Goal: Check status

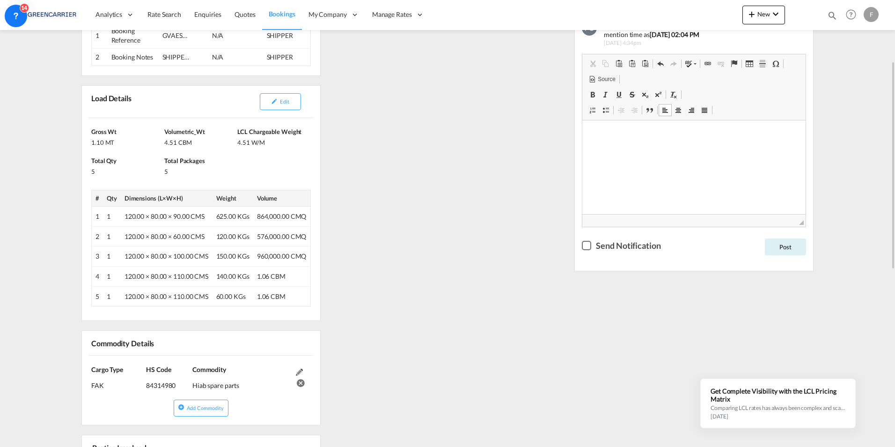
scroll to position [233, 0]
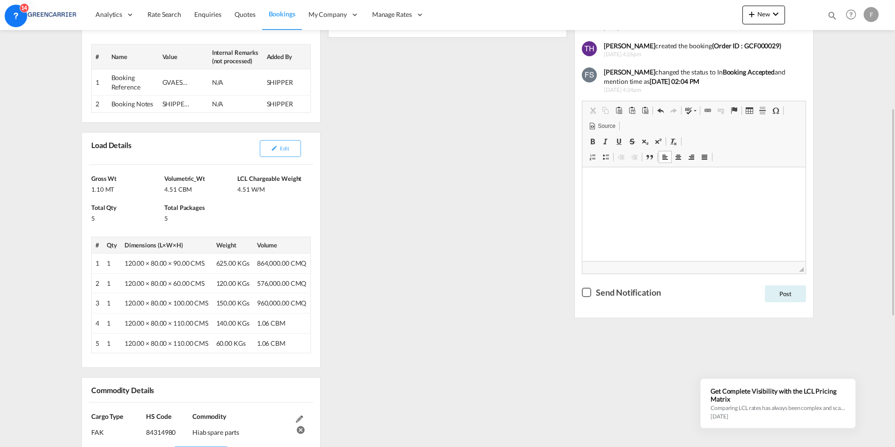
click at [589, 295] on div "Checkbox No Ink" at bounding box center [586, 291] width 9 height 9
click at [169, 82] on div "GVAES2509652" at bounding box center [176, 82] width 28 height 9
click at [174, 111] on td "SHIPPER: HIAB" at bounding box center [184, 103] width 50 height 17
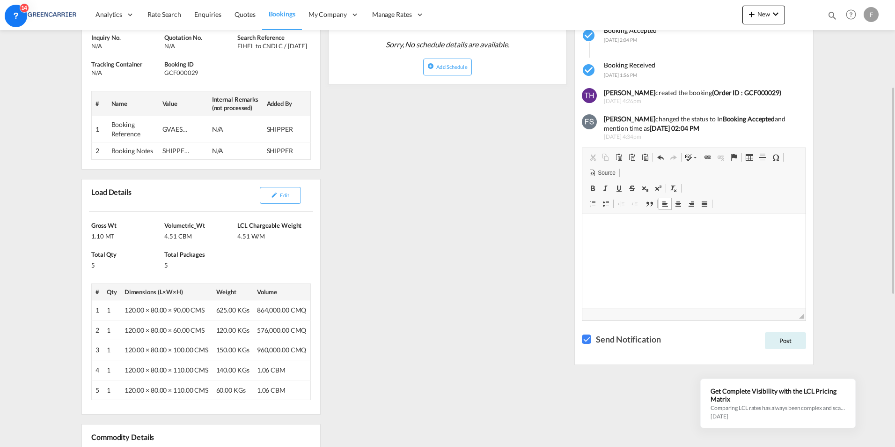
scroll to position [45, 0]
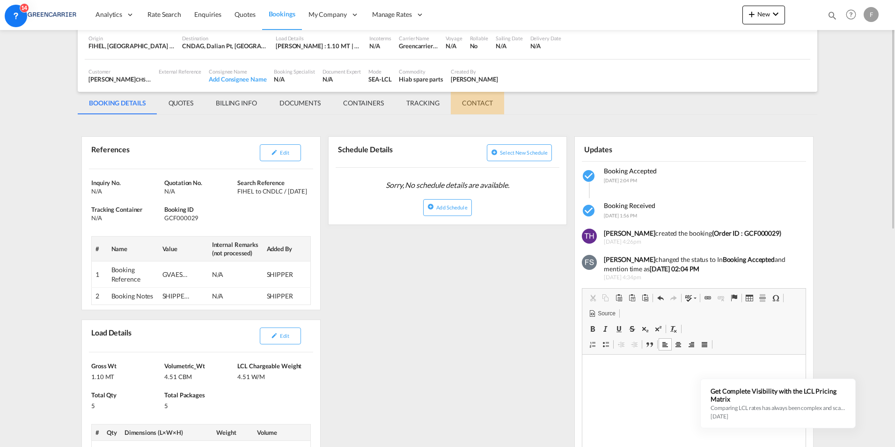
click at [480, 106] on md-tab-item "CONTACT" at bounding box center [477, 103] width 53 height 22
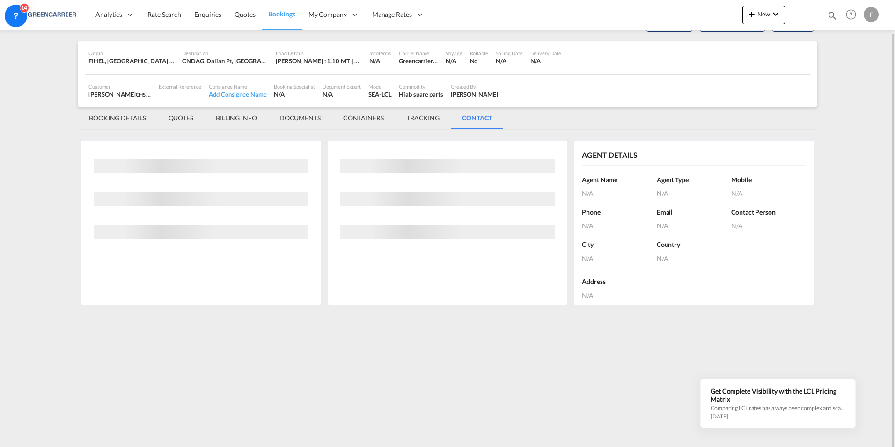
scroll to position [0, 0]
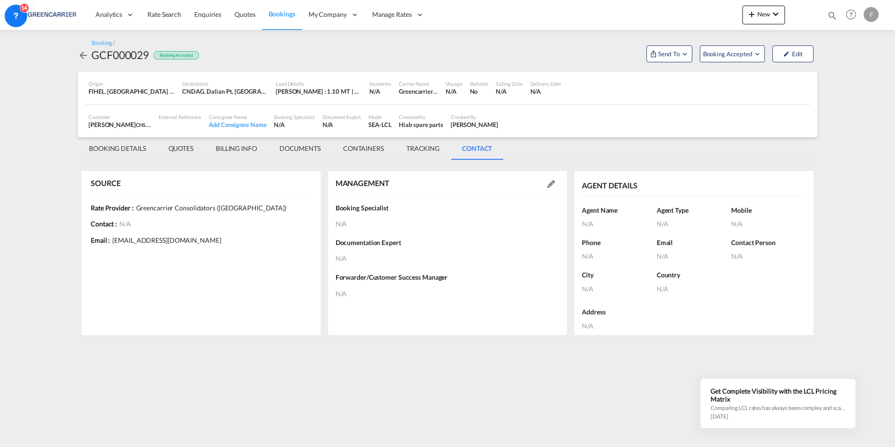
click at [431, 154] on md-tab-item "TRACKING" at bounding box center [423, 148] width 56 height 22
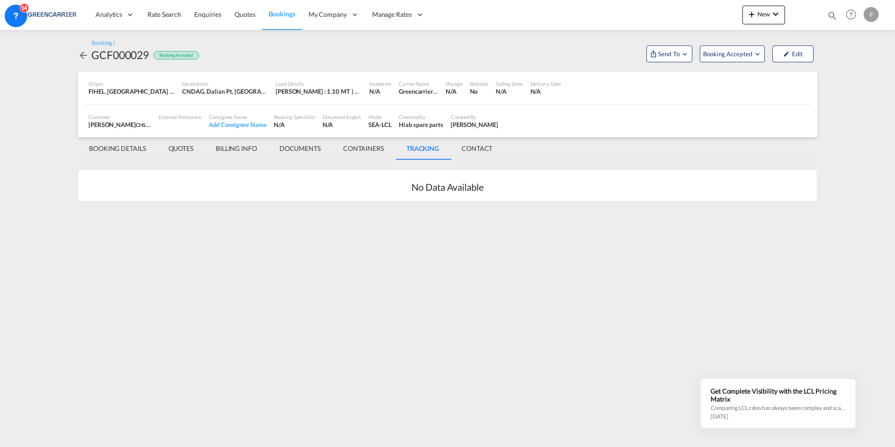
click at [370, 148] on md-tab-item "CONTAINERS" at bounding box center [363, 148] width 63 height 22
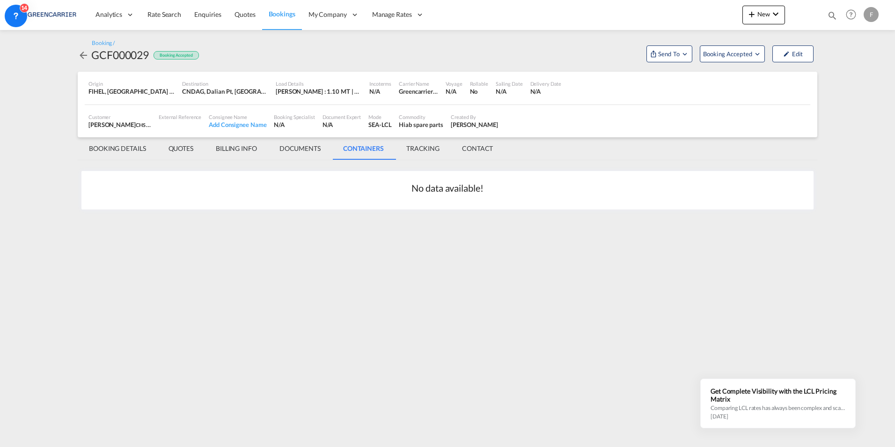
click at [308, 149] on md-tab-item "DOCUMENTS" at bounding box center [300, 148] width 64 height 22
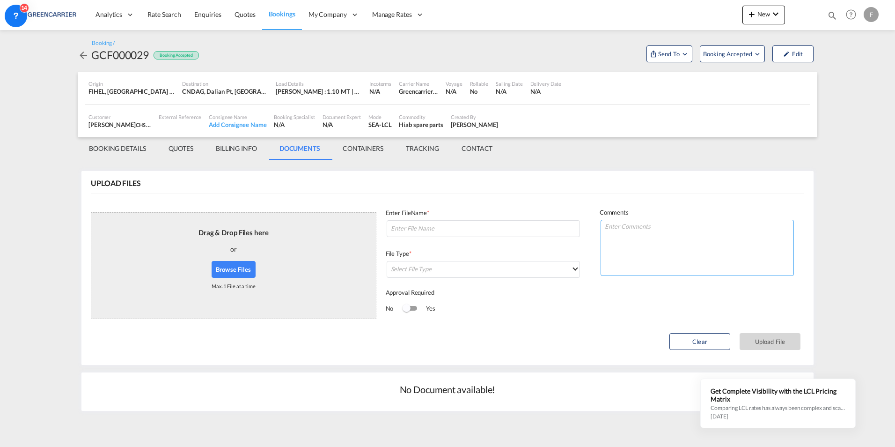
click at [654, 231] on textarea at bounding box center [697, 248] width 193 height 56
type textarea "fff"
drag, startPoint x: 630, startPoint y: 223, endPoint x: 495, endPoint y: 218, distance: 135.4
click at [497, 218] on md-card-content "UPLOAD FILES Drag & Drop Files here or Browse Files Max. 1 File at a time Proce…" at bounding box center [447, 268] width 732 height 194
click at [238, 145] on md-tab-item "BILLING INFO" at bounding box center [237, 148] width 64 height 22
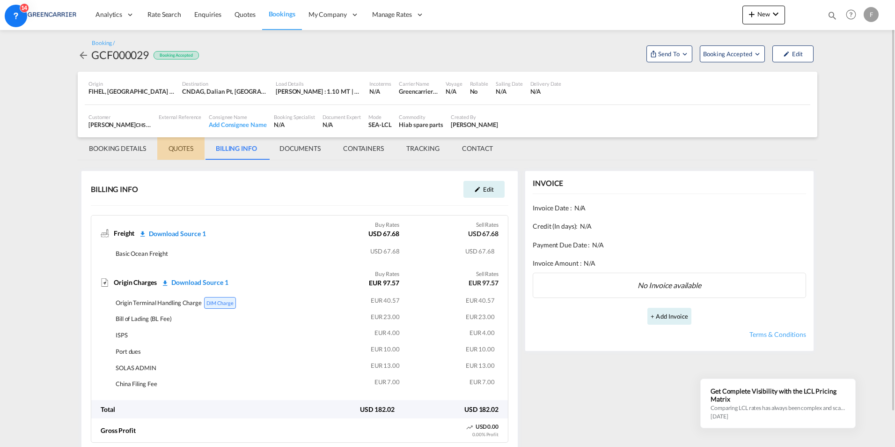
click at [180, 145] on md-tab-item "QUOTES" at bounding box center [180, 148] width 47 height 22
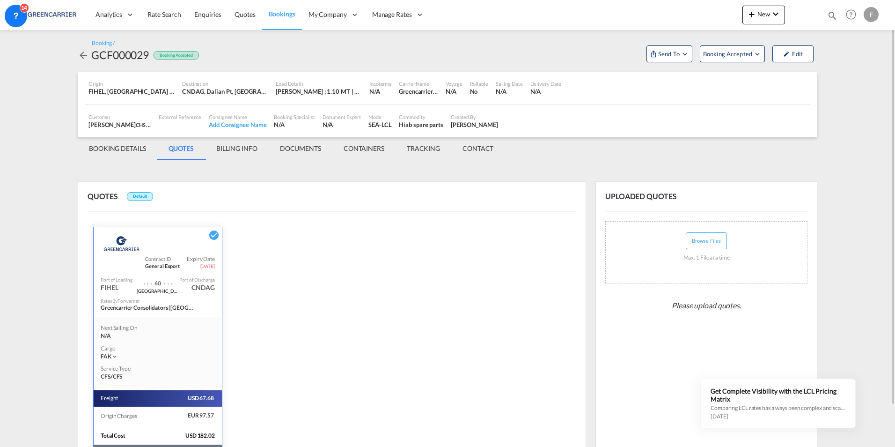
click at [136, 149] on md-tab-item "BOOKING DETAILS" at bounding box center [118, 148] width 80 height 22
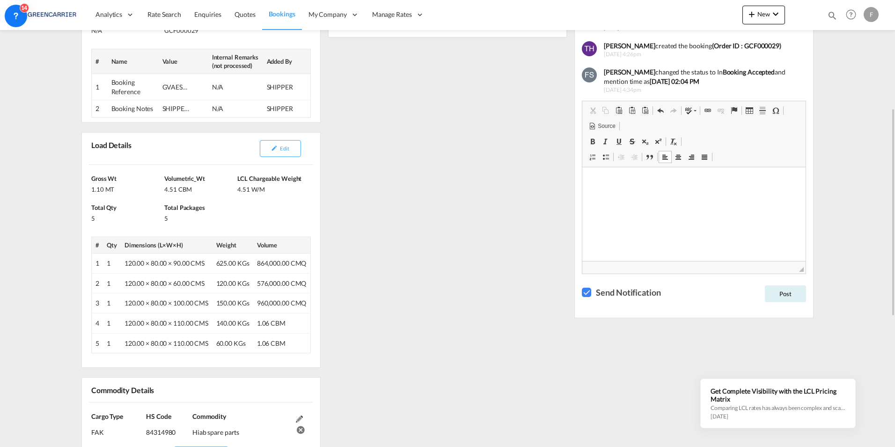
scroll to position [186, 0]
